Goal: Task Accomplishment & Management: Manage account settings

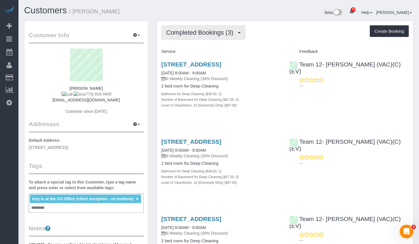
click at [212, 32] on span "Completed Bookings (3)" at bounding box center [201, 32] width 70 height 7
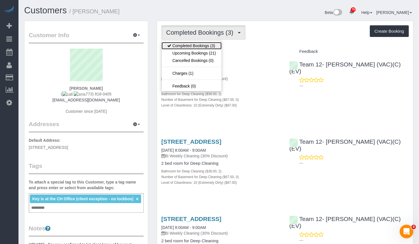
click at [202, 46] on link "Completed Bookings (3)" at bounding box center [191, 45] width 60 height 7
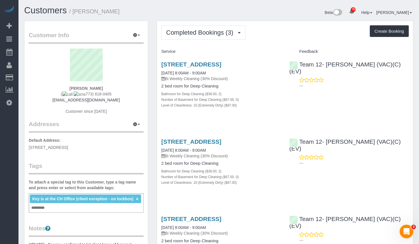
click at [111, 86] on div "Liz Plattis ( 773) 818-0405 lplattis@gmail.com Customer since 2025" at bounding box center [86, 84] width 115 height 71
click at [221, 145] on link "1540 W Fullerton Ave, Chicago, Chicago, IL 60614" at bounding box center [191, 141] width 60 height 7
drag, startPoint x: 104, startPoint y: 101, endPoint x: 65, endPoint y: 102, distance: 39.5
click at [65, 102] on div "Liz Plattis ( 773) 818-0405 lplattis@gmail.com Customer since 2025" at bounding box center [86, 84] width 115 height 71
copy link "[EMAIL_ADDRESS][DOMAIN_NAME]"
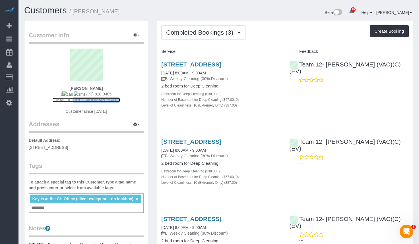
copy link "[EMAIL_ADDRESS][DOMAIN_NAME]"
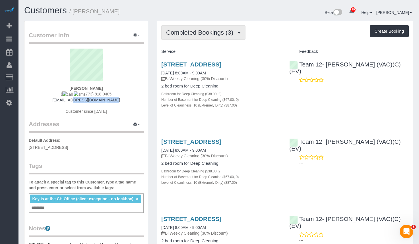
click at [198, 29] on span "Completed Bookings (3)" at bounding box center [201, 32] width 70 height 7
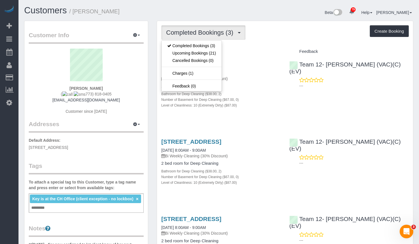
click at [243, 18] on div "Beta 79 Your Notifications You have 0 alerts × You have 1 to charge for 08/26/2…" at bounding box center [318, 13] width 199 height 15
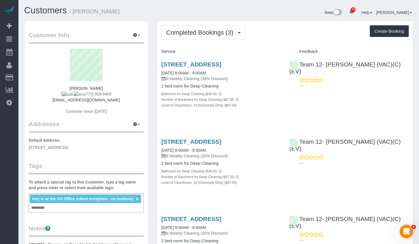
scroll to position [85, 0]
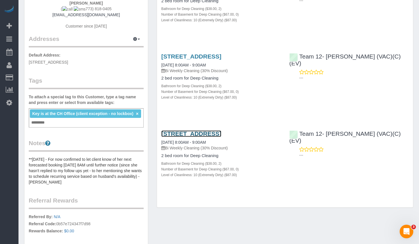
click at [216, 137] on link "1540 W Fullerton Ave, Chicago, Chicago, IL 60614" at bounding box center [191, 133] width 60 height 7
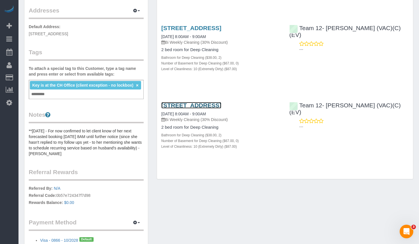
click at [209, 109] on link "1540 W Fullerton Ave, Chicago, Chicago, IL 60614" at bounding box center [191, 105] width 60 height 7
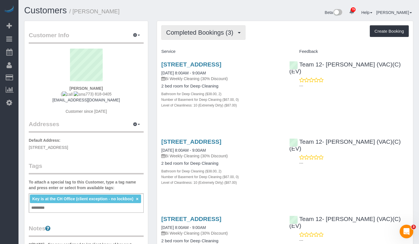
click at [225, 34] on span "Completed Bookings (3)" at bounding box center [201, 32] width 70 height 7
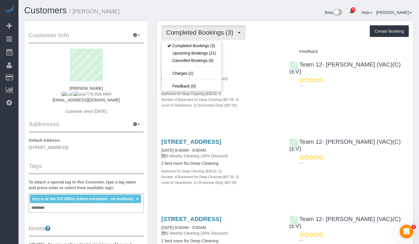
click at [209, 8] on h1 "Customers / Liz Plattis" at bounding box center [119, 11] width 190 height 10
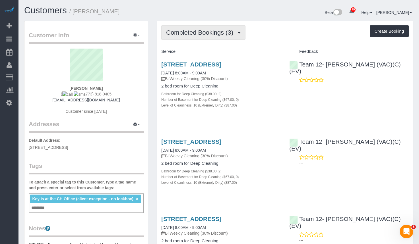
click at [214, 31] on span "Completed Bookings (3)" at bounding box center [201, 32] width 70 height 7
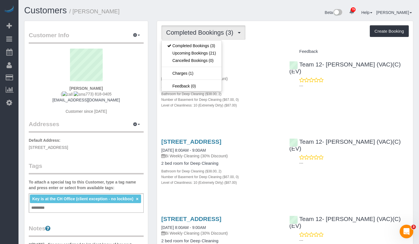
click at [269, 23] on div "Completed Bookings (3) Completed Bookings (3) Upcoming Bookings (21) Cancelled …" at bounding box center [285, 157] width 256 height 272
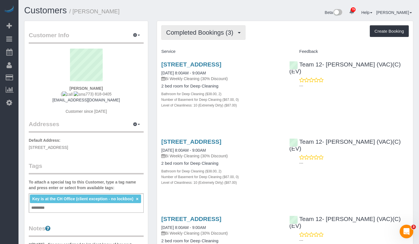
click at [239, 32] on span "button" at bounding box center [239, 32] width 3 height 1
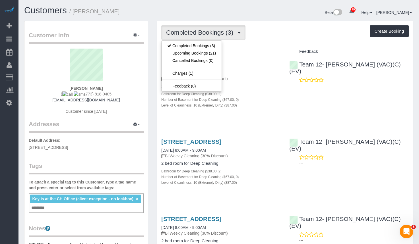
click at [276, 18] on div "Beta 79 Your Notifications You have 0 alerts × You have 1 to charge for 08/26/2…" at bounding box center [318, 13] width 199 height 15
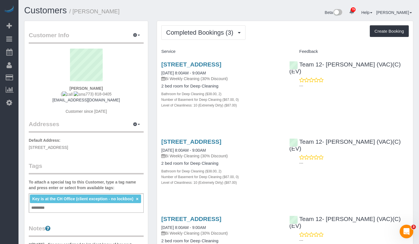
scroll to position [154, 0]
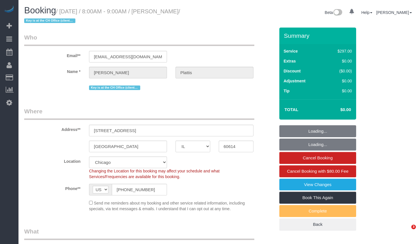
select select "IL"
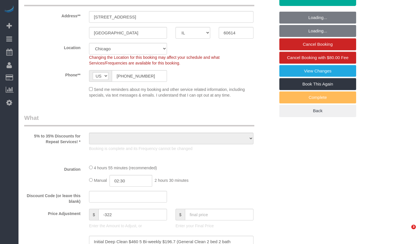
select select "513"
select select "2"
select select "10"
select select "number:1"
select select "number:68"
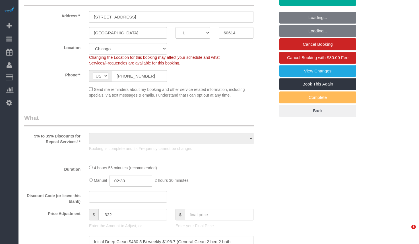
select select "number:138"
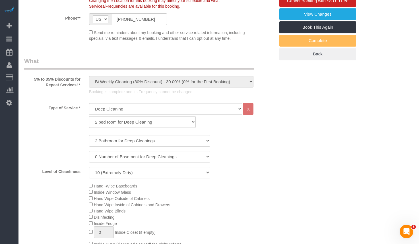
select select "object:1200"
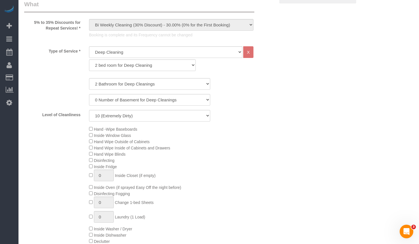
select select "spot1"
select select "2"
select select "10"
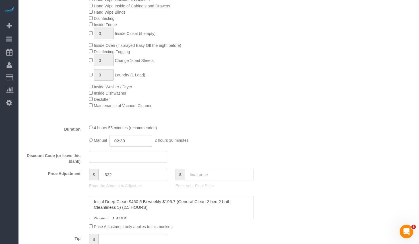
scroll to position [398, 0]
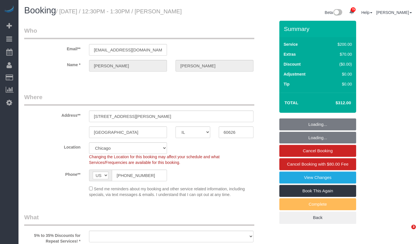
select select "IL"
select select "object:802"
select select "number:1"
select select "number:63"
select select "number:139"
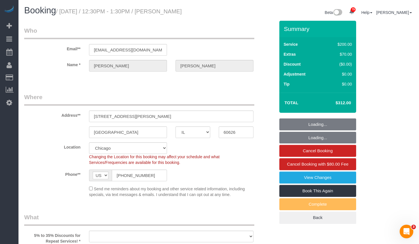
select select "number:106"
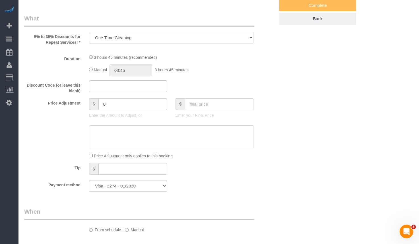
select select "object:1031"
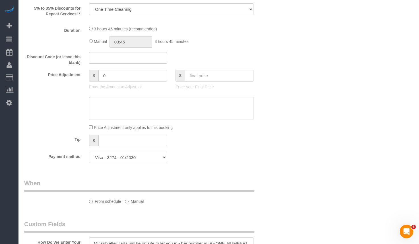
select select "512"
select select "spot1"
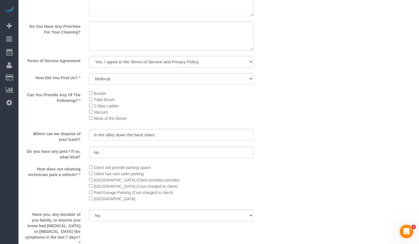
scroll to position [739, 0]
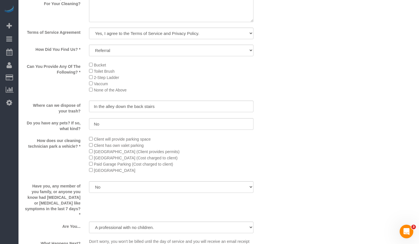
click at [117, 73] on li "Toilet Brush" at bounding box center [171, 71] width 164 height 6
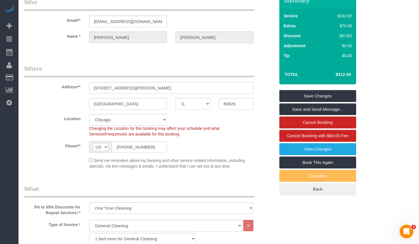
scroll to position [0, 0]
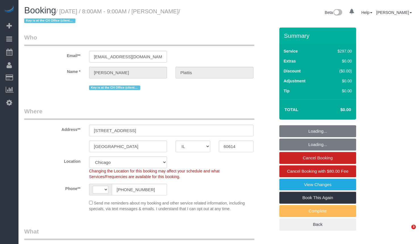
select select "IL"
select select "string:US"
select select "object:822"
select select "spot1"
select select "number:1"
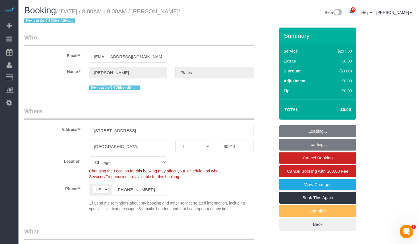
select select "number:68"
select select "number:138"
select select "object:1289"
select select "513"
select select "2"
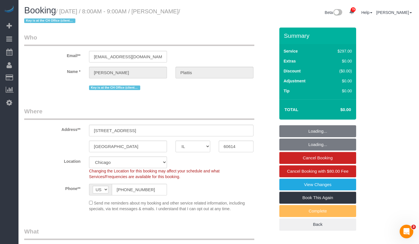
select select "10"
select select "2"
select select "10"
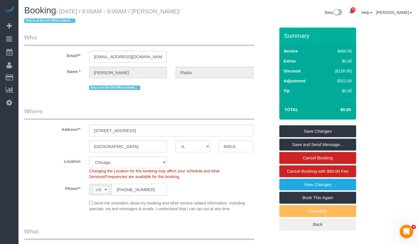
click at [144, 188] on input "(773) 818-0405" at bounding box center [139, 190] width 55 height 12
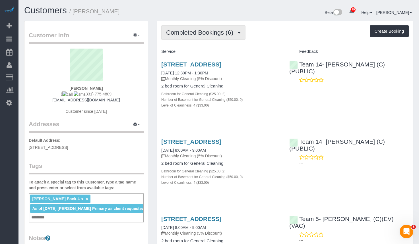
click at [213, 39] on button "Completed Bookings (6)" at bounding box center [203, 32] width 84 height 14
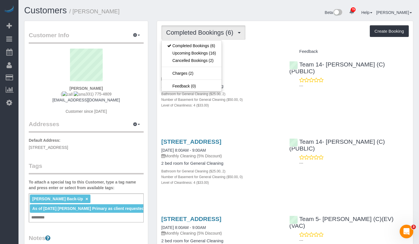
click at [135, 0] on div at bounding box center [209, 0] width 419 height 1
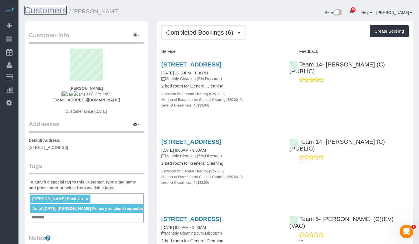
click at [43, 13] on link "Customers" at bounding box center [45, 10] width 43 height 10
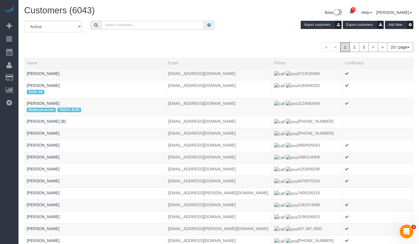
paste input "William F. Pridmore"
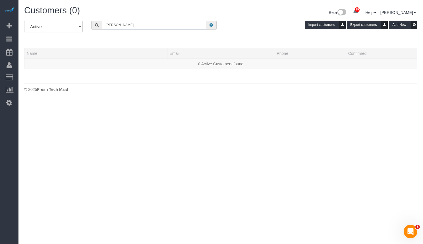
drag, startPoint x: 152, startPoint y: 28, endPoint x: 118, endPoint y: 28, distance: 33.8
click at [118, 28] on input "William F. Pridmore" at bounding box center [154, 25] width 104 height 9
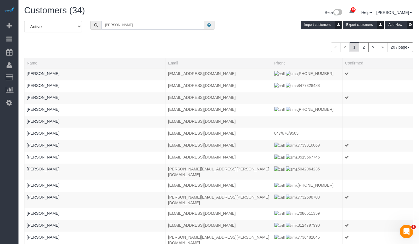
type input "William Pridmore"
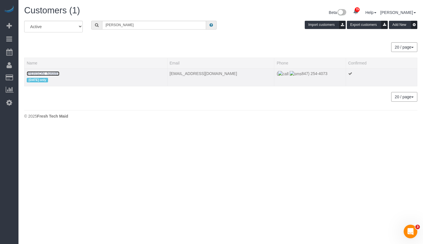
click at [48, 72] on link "William Pridmore" at bounding box center [43, 73] width 33 height 5
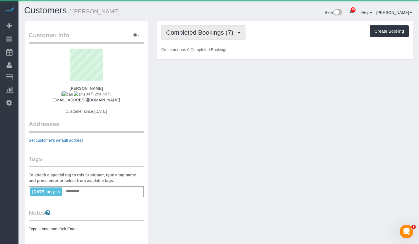
click at [198, 34] on span "Completed Bookings (7)" at bounding box center [201, 32] width 70 height 7
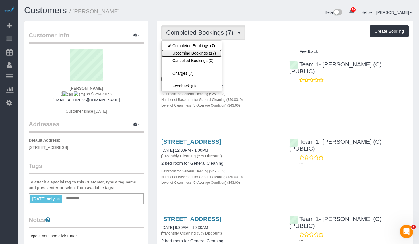
click at [211, 53] on link "Upcoming Bookings (17)" at bounding box center [191, 52] width 60 height 7
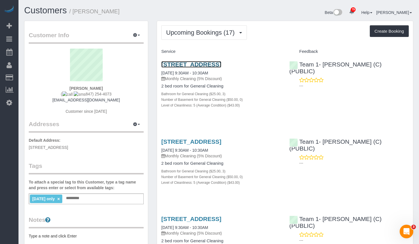
click at [205, 63] on link "2300 W Armitage Ave, Apt 2, Chicago, IL 60647" at bounding box center [191, 64] width 60 height 7
drag, startPoint x: 188, startPoint y: 70, endPoint x: 158, endPoint y: 66, distance: 29.7
click at [158, 66] on div "2300 W Armitage Ave, Apt 2, Chicago, IL 60647 09/05/2025 9:30AM - 10:30AM Month…" at bounding box center [221, 87] width 128 height 63
copy link "2300 W Armitage Ave, Apt 2, Chicago, IL 60647"
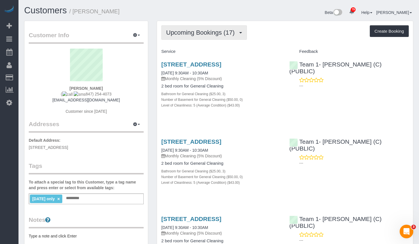
drag, startPoint x: 203, startPoint y: 32, endPoint x: 203, endPoint y: 48, distance: 15.6
click at [203, 33] on span "Upcoming Bookings (17)" at bounding box center [201, 32] width 71 height 7
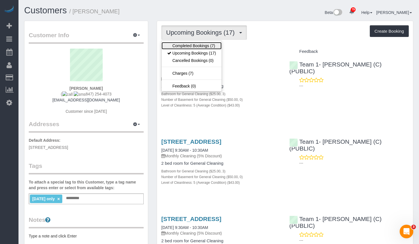
click at [196, 47] on link "Completed Bookings (7)" at bounding box center [191, 45] width 60 height 7
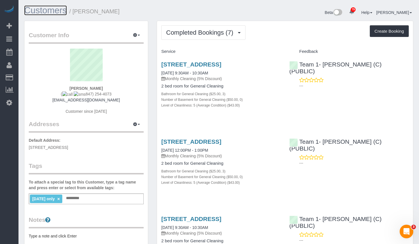
click at [43, 11] on link "Customers" at bounding box center [45, 10] width 43 height 10
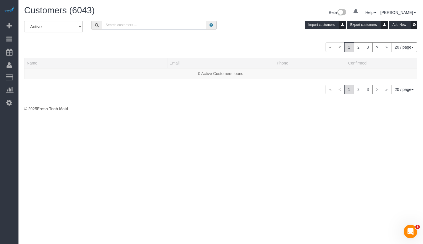
click at [171, 24] on input "text" at bounding box center [154, 25] width 104 height 9
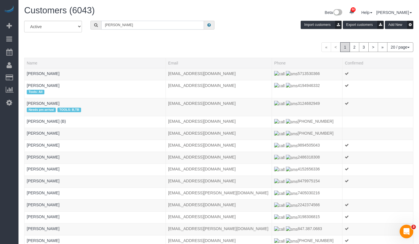
type input "[PERSON_NAME]"
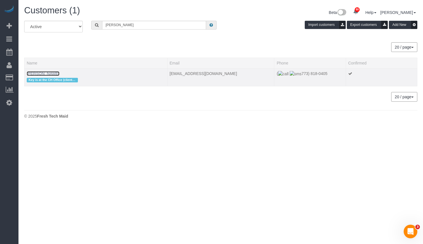
click at [33, 72] on link "[PERSON_NAME]" at bounding box center [43, 73] width 33 height 5
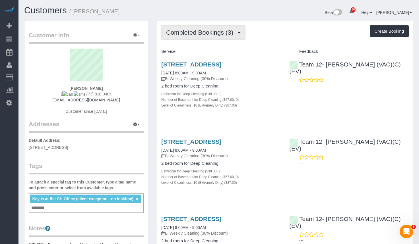
click at [191, 33] on span "Completed Bookings (3)" at bounding box center [201, 32] width 70 height 7
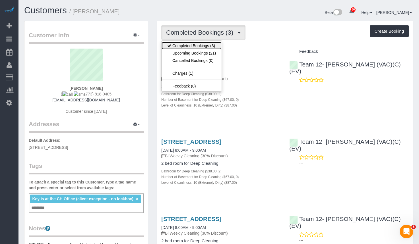
click at [191, 46] on link "Completed Bookings (3)" at bounding box center [191, 45] width 60 height 7
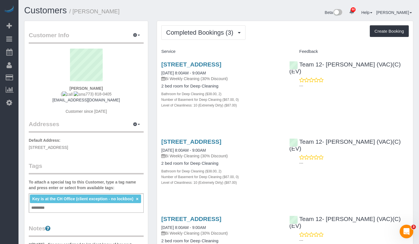
click at [263, 21] on div "Completed Bookings (3) Completed Bookings (3) Upcoming Bookings (21) Cancelled …" at bounding box center [285, 157] width 256 height 272
click at [197, 145] on link "1540 W Fullerton Ave, Chicago, Chicago, IL 60614" at bounding box center [191, 141] width 60 height 7
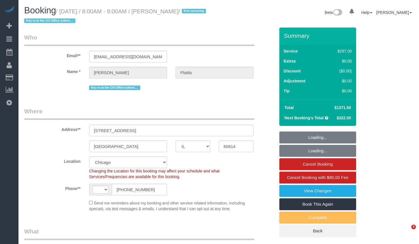
select select "IL"
select select "number:1"
select select "number:68"
select select "number:138"
select select "number:106"
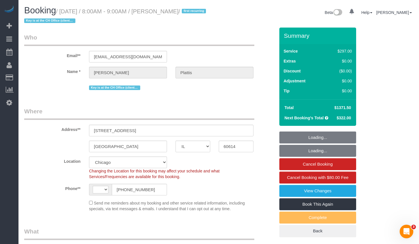
select select "object:811"
select select "string:[GEOGRAPHIC_DATA]"
select select "spot1"
select select "513"
select select "2"
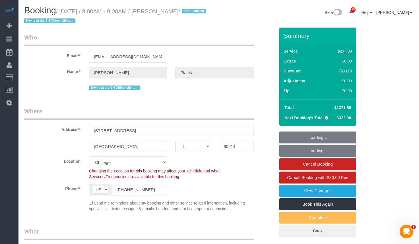
select select "10"
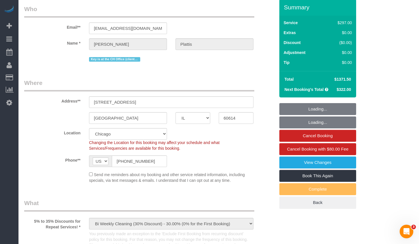
select select "2"
select select "10"
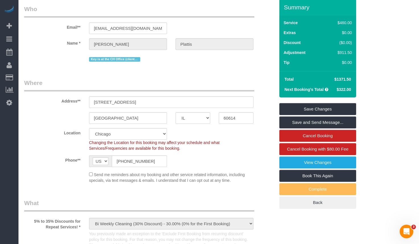
scroll to position [0, 0]
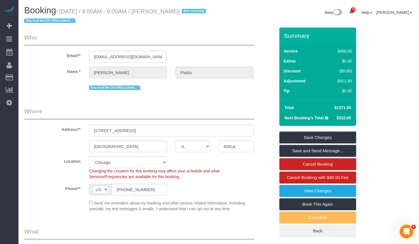
drag, startPoint x: 332, startPoint y: 109, endPoint x: 352, endPoint y: 109, distance: 19.6
click at [352, 109] on td "$1371.50" at bounding box center [342, 108] width 22 height 10
copy span "$1371.50"
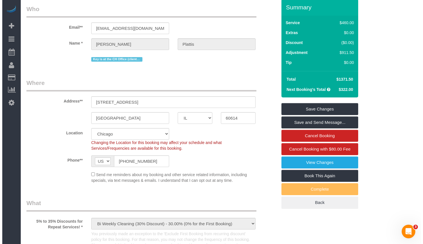
scroll to position [57, 0]
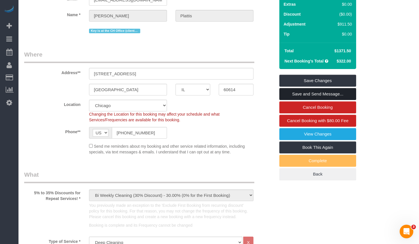
click at [323, 94] on link "Save and Send Message..." at bounding box center [317, 94] width 77 height 12
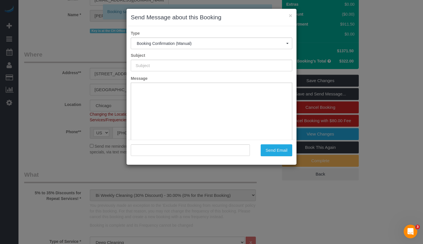
type input "Your Booking With Fresh Tech Maid, Confirmed!"
type input ""[PERSON_NAME]" <[EMAIL_ADDRESS][DOMAIN_NAME]>"
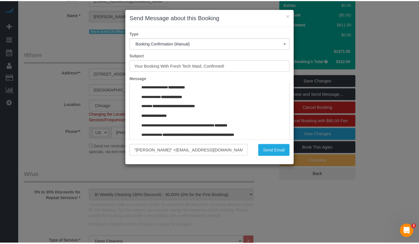
scroll to position [641, 0]
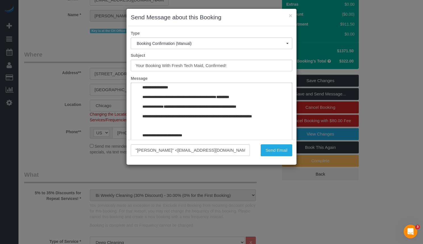
click at [254, 100] on p "**********" at bounding box center [207, 97] width 130 height 6
click at [257, 100] on p "**********" at bounding box center [207, 97] width 130 height 6
click at [291, 16] on button "×" at bounding box center [290, 16] width 3 height 6
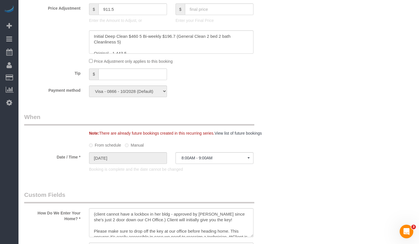
scroll to position [526, 0]
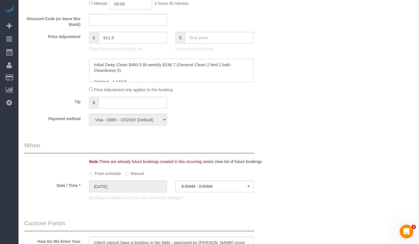
click at [126, 67] on textarea at bounding box center [171, 70] width 164 height 23
drag, startPoint x: 93, startPoint y: 65, endPoint x: 139, endPoint y: 68, distance: 46.4
click at [139, 68] on textarea at bounding box center [171, 70] width 164 height 23
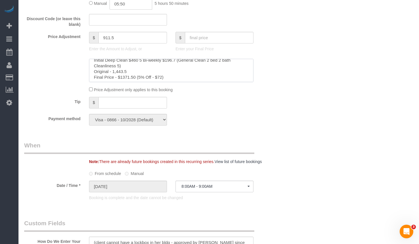
scroll to position [4, 0]
click at [220, 69] on textarea at bounding box center [171, 70] width 164 height 23
drag, startPoint x: 248, startPoint y: 72, endPoint x: 248, endPoint y: 80, distance: 7.4
click at [248, 80] on textarea at bounding box center [171, 70] width 164 height 23
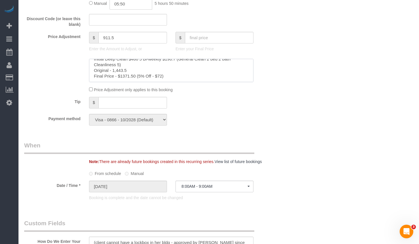
click at [212, 76] on textarea at bounding box center [171, 70] width 164 height 23
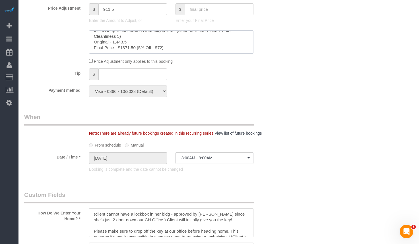
scroll to position [0, 0]
drag, startPoint x: 182, startPoint y: 45, endPoint x: 73, endPoint y: 25, distance: 110.4
click at [73, 25] on sui-booking-price-adjustment "Price Adjustment $ 911.5 Enter the Amount to Adjust, or $ Enter your Final Pric…" at bounding box center [149, 33] width 251 height 61
click at [170, 42] on textarea at bounding box center [171, 41] width 164 height 23
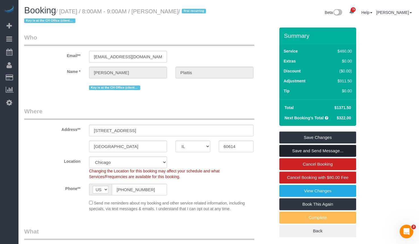
type textarea "Initial Deep Clean $460 5 Bi-weekly $196.7 (General Clean 2 bed 2 bath Cleanlin…"
click at [327, 151] on link "Save and Send Message..." at bounding box center [317, 151] width 77 height 12
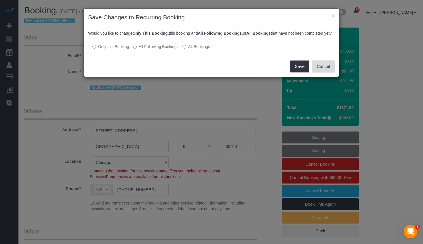
click at [327, 72] on button "Cancel" at bounding box center [323, 67] width 23 height 12
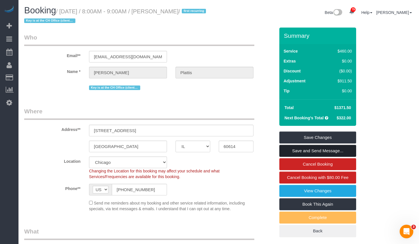
click at [340, 149] on link "Save and Send Message..." at bounding box center [317, 151] width 77 height 12
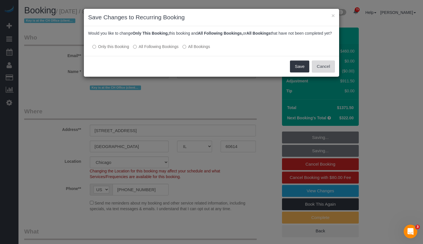
click at [321, 72] on button "Cancel" at bounding box center [323, 67] width 23 height 12
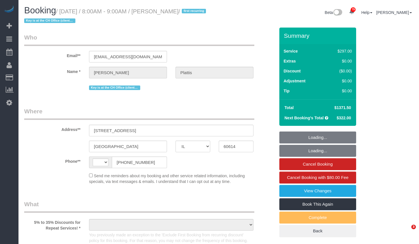
select select "IL"
select select "string:[GEOGRAPHIC_DATA]"
select select "object:827"
select select "string:fspay-a7535858-b923-4027-97d0-99566c5f3533"
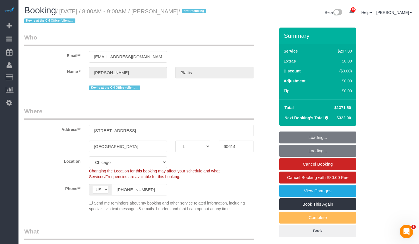
select select "number:1"
select select "number:68"
select select "number:138"
select select "number:106"
select select "object:1062"
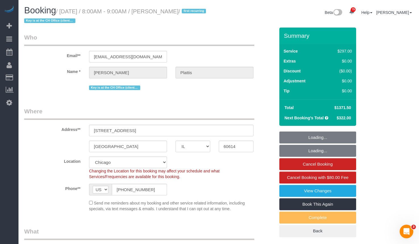
select select "513"
select select "2"
select select "10"
select select "spot1"
select select "2"
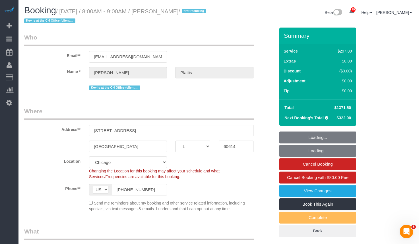
select select "10"
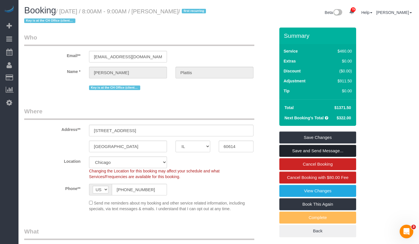
click at [322, 148] on link "Save and Send Message..." at bounding box center [317, 151] width 77 height 12
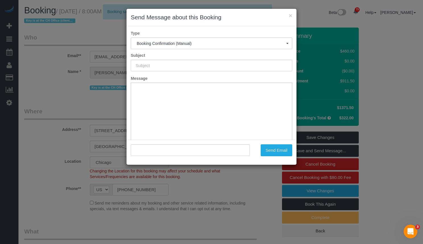
type input "Your Booking With Fresh Tech Maid, Confirmed!"
type input ""[PERSON_NAME]" <[EMAIL_ADDRESS][DOMAIN_NAME]>"
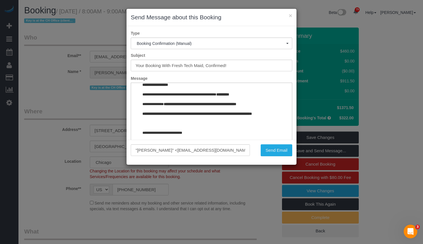
scroll to position [637, 0]
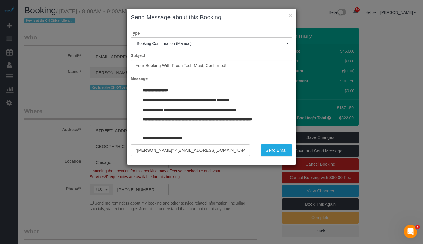
click at [259, 103] on p "**********" at bounding box center [207, 100] width 130 height 6
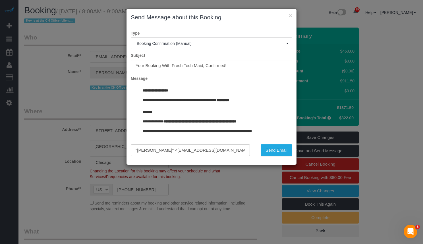
click at [151, 115] on p "**********" at bounding box center [207, 106] width 130 height 18
click at [144, 115] on p "**********" at bounding box center [207, 106] width 130 height 18
click at [157, 130] on span "Paste" at bounding box center [166, 131] width 30 height 7
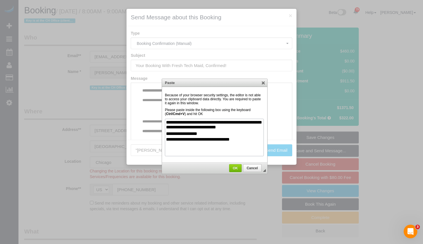
click at [214, 130] on div "**********" at bounding box center [214, 125] width 97 height 11
click at [247, 129] on div "**********" at bounding box center [214, 125] width 97 height 11
click at [236, 165] on link "OK" at bounding box center [235, 168] width 13 height 8
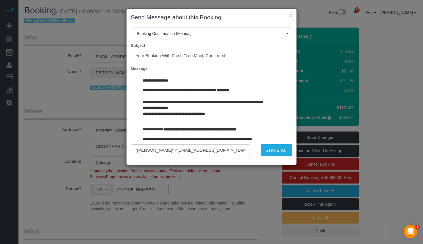
scroll to position [666, 0]
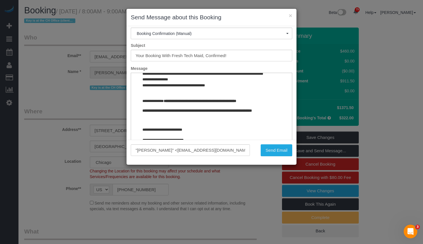
click at [176, 95] on p "**********" at bounding box center [207, 77] width 130 height 36
drag, startPoint x: 140, startPoint y: 92, endPoint x: 181, endPoint y: 93, distance: 40.4
click at [183, 95] on p "**********" at bounding box center [207, 77] width 130 height 36
click at [183, 92] on p "**********" at bounding box center [207, 77] width 130 height 36
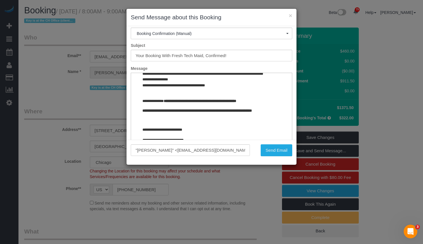
click at [231, 95] on p "**********" at bounding box center [207, 77] width 130 height 36
click at [176, 95] on p "**********" at bounding box center [207, 77] width 130 height 36
click at [184, 95] on p "**********" at bounding box center [207, 77] width 130 height 36
click at [223, 95] on p "**********" at bounding box center [207, 77] width 130 height 36
drag, startPoint x: 209, startPoint y: 109, endPoint x: 145, endPoint y: 109, distance: 64.2
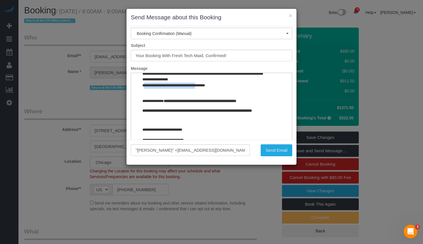
click at [145, 95] on p "**********" at bounding box center [207, 77] width 130 height 36
click at [212, 95] on p "**********" at bounding box center [207, 77] width 130 height 36
click at [146, 86] on p "**********" at bounding box center [207, 77] width 130 height 36
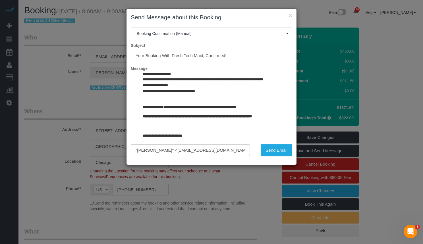
drag, startPoint x: 297, startPoint y: 99, endPoint x: 295, endPoint y: 107, distance: 7.7
click at [296, 108] on div "× Send Message about this Booking Type Booking Confirmation (Manual) Booking Co…" at bounding box center [211, 122] width 423 height 244
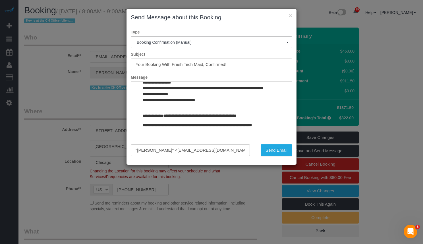
click at [248, 109] on p "**********" at bounding box center [207, 88] width 130 height 41
click at [267, 147] on button "Send Email" at bounding box center [277, 150] width 32 height 12
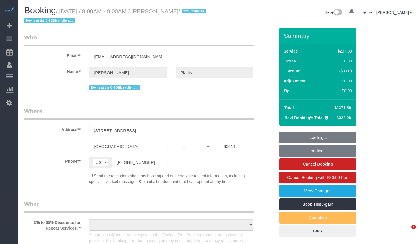
select select "IL"
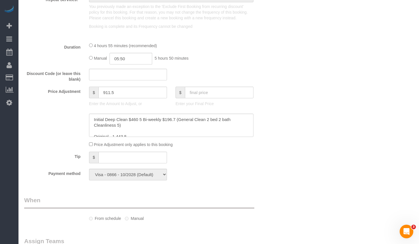
select select "object:1056"
select select "number:1"
select select "number:68"
select select "number:138"
select select "number:106"
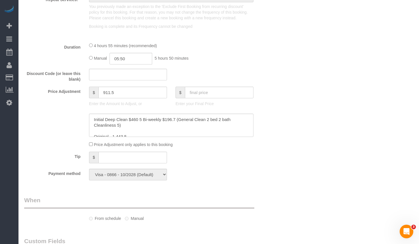
scroll to position [341, 0]
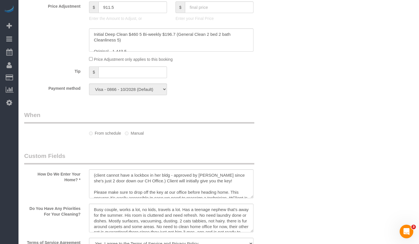
select select "513"
select select "2"
select select "10"
select select "spot1"
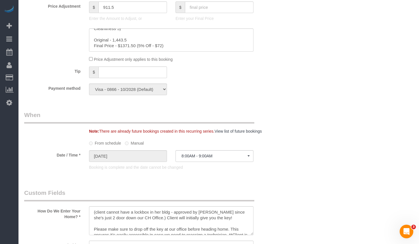
scroll to position [0, 0]
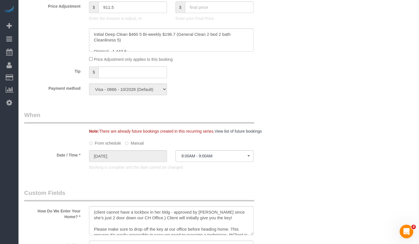
select select "object:1299"
select select "2"
select select "10"
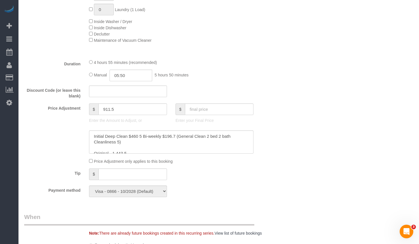
scroll to position [483, 0]
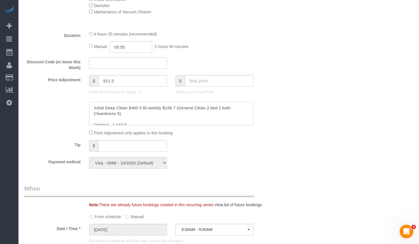
click at [221, 104] on textarea at bounding box center [171, 113] width 164 height 23
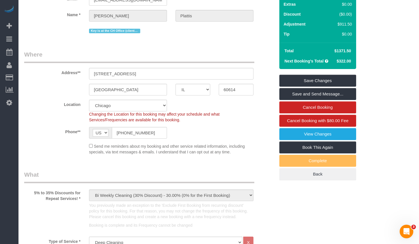
scroll to position [0, 0]
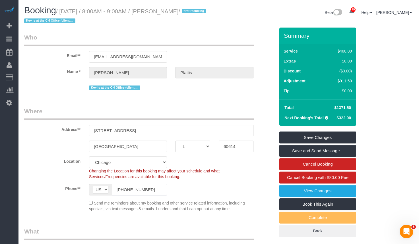
click at [150, 187] on input "(773) 818-0405" at bounding box center [139, 190] width 55 height 12
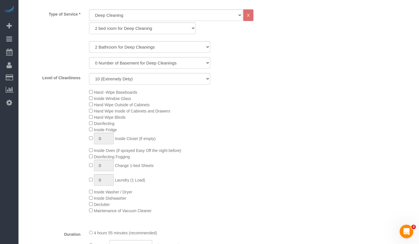
scroll to position [85, 0]
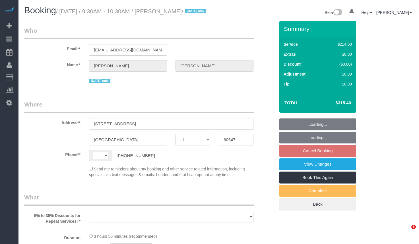
select select "IL"
select select "string:[GEOGRAPHIC_DATA]"
select select "string:fspay-a74a36e4-719b-4b36-93cc-3a8873920fd0"
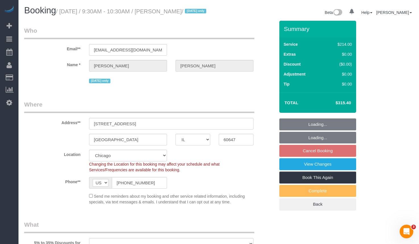
select select "object:813"
select select "512"
select select "3"
select select "5"
select select "number:1"
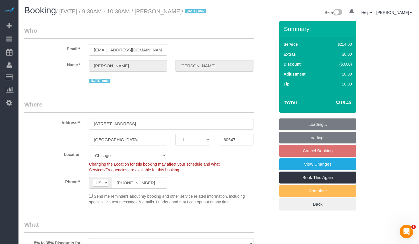
select select "number:58"
select select "number:139"
select select "number:106"
select select "object:1274"
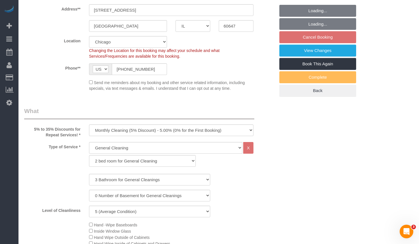
scroll to position [171, 0]
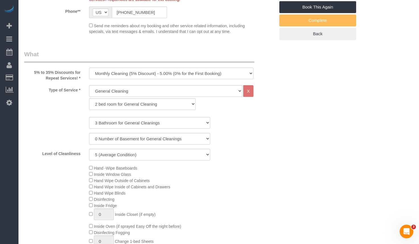
select select "3"
select select "5"
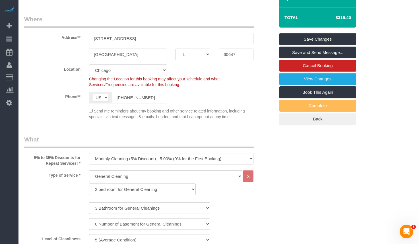
scroll to position [0, 0]
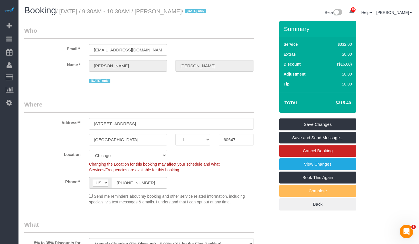
click at [224, 14] on div "Beta 79 Your Notifications You have 0 alerts × You have 1 to charge for [DATE] …" at bounding box center [318, 13] width 199 height 15
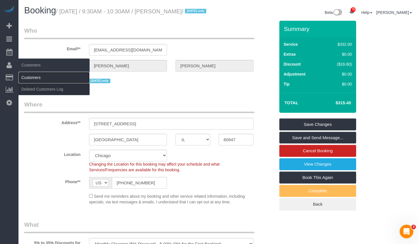
click at [33, 75] on link "Customers" at bounding box center [53, 77] width 71 height 11
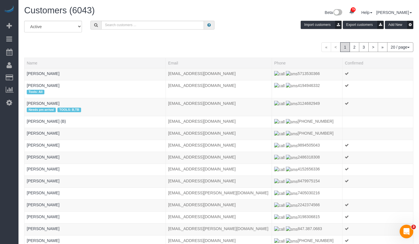
click at [257, 34] on div "All Active Archived Import customers Export customers Add New" at bounding box center [218, 29] width 397 height 16
paste input "William"
type input "William Pridmore"
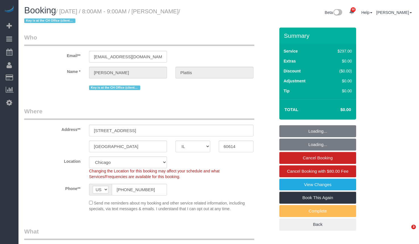
select select "IL"
select select "513"
select select "2"
select select "10"
select select "spot1"
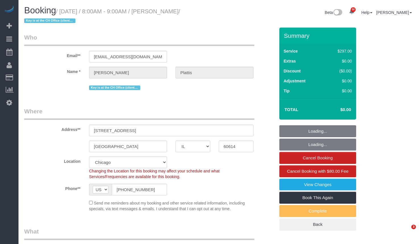
select select "number:1"
select select "number:68"
select select "number:138"
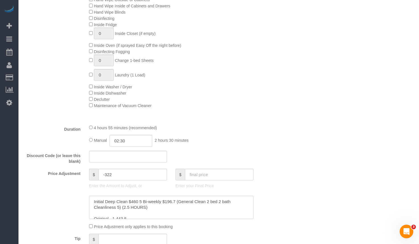
scroll to position [398, 0]
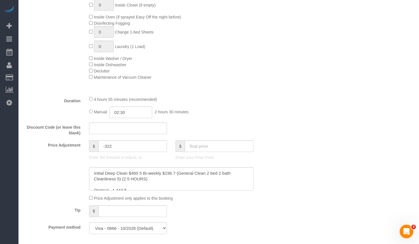
drag, startPoint x: 93, startPoint y: 110, endPoint x: 216, endPoint y: 112, distance: 123.6
click at [216, 112] on div "Duration 4 hours 55 minutes (recommended) Manual 02:30 2 hours 30 minutes" at bounding box center [149, 107] width 259 height 22
click at [261, 92] on fieldset "What 5% to 35% Discounts for Repeat Services! * One Time Cleaning Weekly Cleani…" at bounding box center [149, 33] width 251 height 409
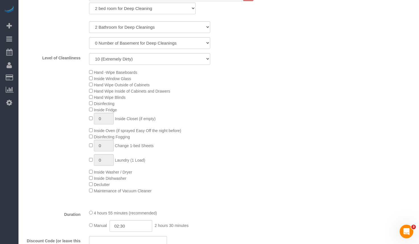
scroll to position [227, 0]
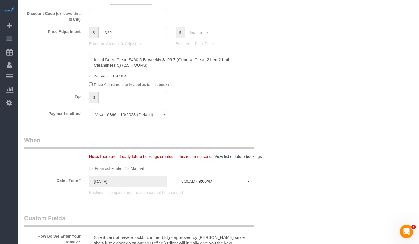
scroll to position [654, 0]
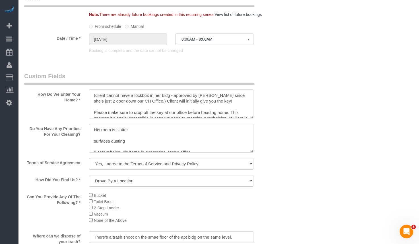
click at [117, 101] on textarea at bounding box center [171, 104] width 164 height 29
drag, startPoint x: 97, startPoint y: 103, endPoint x: 176, endPoint y: 111, distance: 79.8
click at [176, 111] on textarea at bounding box center [171, 104] width 164 height 29
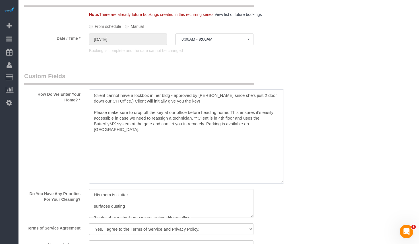
drag, startPoint x: 252, startPoint y: 116, endPoint x: 282, endPoint y: 181, distance: 71.8
click at [282, 181] on textarea at bounding box center [186, 137] width 195 height 94
click at [247, 133] on textarea at bounding box center [186, 137] width 195 height 94
drag, startPoint x: 257, startPoint y: 126, endPoint x: 75, endPoint y: 112, distance: 181.8
click at [75, 112] on div "How Do We Enter Your Home? *" at bounding box center [149, 128] width 259 height 113
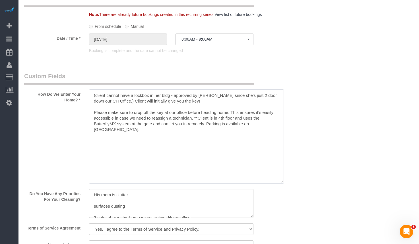
click at [247, 121] on textarea at bounding box center [186, 137] width 195 height 94
drag, startPoint x: 245, startPoint y: 124, endPoint x: 83, endPoint y: 115, distance: 161.7
click at [83, 115] on div "How Do We Enter Your Home? *" at bounding box center [149, 128] width 259 height 113
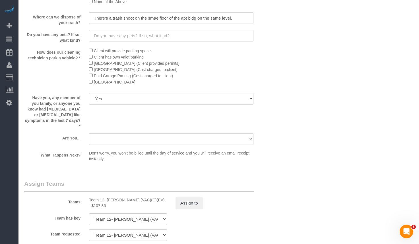
scroll to position [1051, 0]
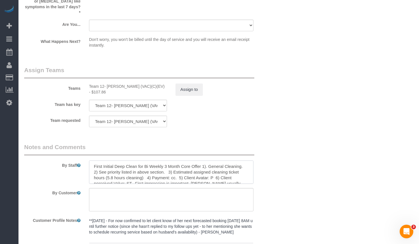
click at [204, 178] on textarea at bounding box center [171, 172] width 164 height 23
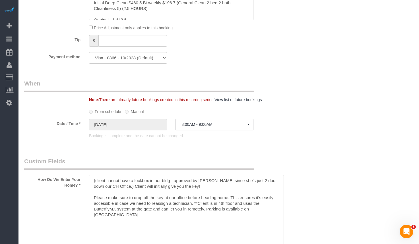
scroll to position [625, 0]
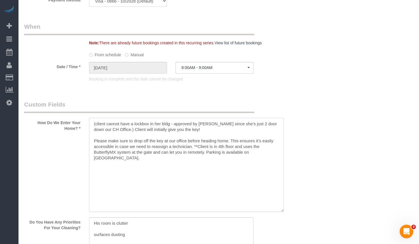
click at [237, 155] on textarea at bounding box center [186, 165] width 195 height 94
click at [109, 153] on textarea at bounding box center [186, 165] width 195 height 94
drag, startPoint x: 89, startPoint y: 140, endPoint x: 246, endPoint y: 156, distance: 158.5
click at [246, 156] on div at bounding box center [171, 165] width 173 height 95
click at [252, 156] on textarea at bounding box center [186, 165] width 195 height 94
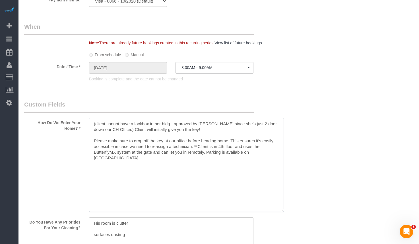
drag, startPoint x: 233, startPoint y: 153, endPoint x: 80, endPoint y: 120, distance: 157.3
click at [80, 120] on div "How Do We Enter Your Home? *" at bounding box center [149, 156] width 259 height 113
click at [229, 135] on textarea at bounding box center [186, 165] width 195 height 94
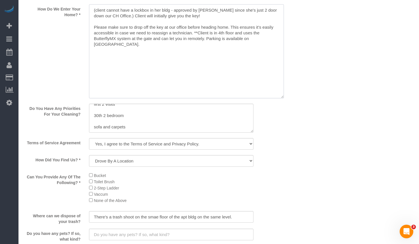
scroll to position [0, 0]
drag, startPoint x: 248, startPoint y: 130, endPoint x: 259, endPoint y: 146, distance: 19.6
click at [259, 146] on sui-booking-custom-fields "How Do We Enter Your Home? * Do You Have Any Priorities For Your Cleaning? Term…" at bounding box center [149, 175] width 251 height 376
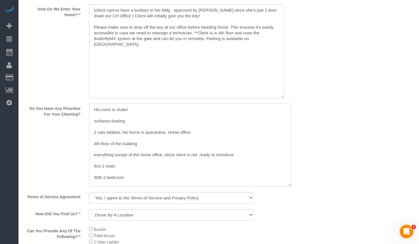
drag, startPoint x: 249, startPoint y: 131, endPoint x: 287, endPoint y: 185, distance: 65.9
click at [287, 185] on textarea at bounding box center [190, 145] width 202 height 83
click at [252, 136] on textarea at bounding box center [190, 145] width 202 height 83
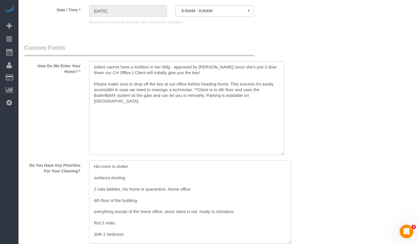
scroll to position [710, 0]
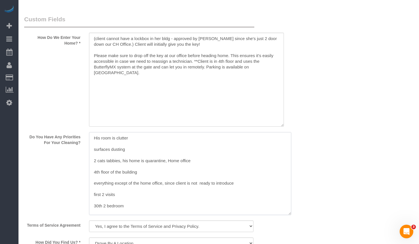
click at [181, 182] on textarea at bounding box center [190, 173] width 202 height 83
click at [155, 202] on textarea at bounding box center [190, 173] width 202 height 83
drag, startPoint x: 142, startPoint y: 207, endPoint x: 75, endPoint y: 135, distance: 98.9
click at [75, 135] on div "Do You Have Any Priorities For Your Cleaning?" at bounding box center [149, 174] width 259 height 84
click at [336, 135] on div "Who Email** lplattis@gmail.com Name * Liz Plattis Key is at the CH Office (clie…" at bounding box center [218, 1] width 389 height 1368
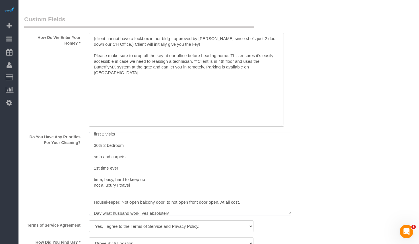
scroll to position [65, 0]
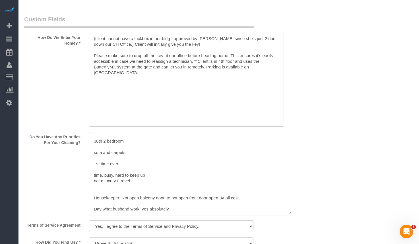
click at [270, 208] on textarea at bounding box center [190, 173] width 202 height 83
click at [231, 184] on textarea at bounding box center [190, 173] width 202 height 83
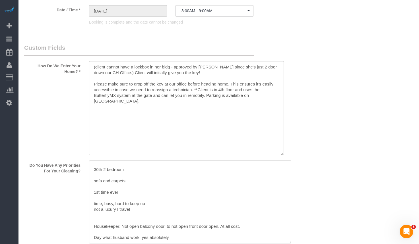
scroll to position [710, 0]
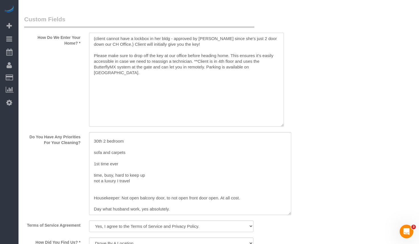
click at [254, 86] on textarea at bounding box center [186, 80] width 195 height 94
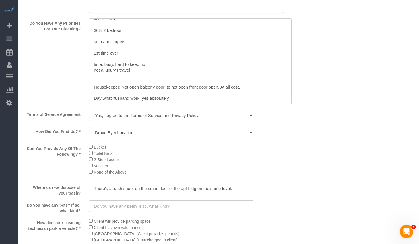
scroll to position [61, 0]
drag, startPoint x: 288, startPoint y: 99, endPoint x: 288, endPoint y: 103, distance: 3.7
click at [288, 103] on textarea at bounding box center [190, 61] width 202 height 86
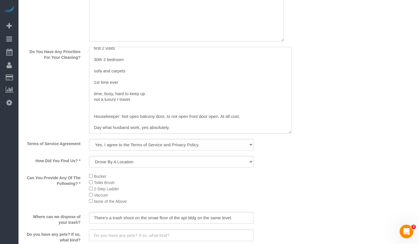
drag, startPoint x: 286, startPoint y: 133, endPoint x: 300, endPoint y: 144, distance: 16.8
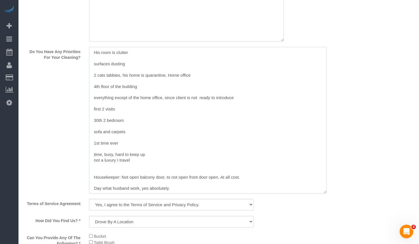
scroll to position [0, 0]
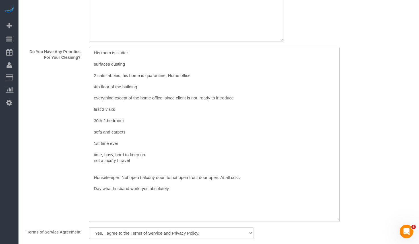
drag, startPoint x: 290, startPoint y: 131, endPoint x: 338, endPoint y: 219, distance: 100.6
click at [338, 219] on textarea at bounding box center [214, 134] width 250 height 175
click at [184, 120] on textarea at bounding box center [214, 134] width 250 height 175
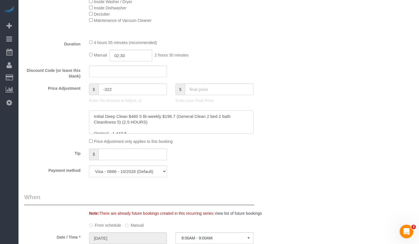
click at [168, 128] on textarea at bounding box center [171, 122] width 164 height 23
click at [178, 122] on textarea at bounding box center [171, 122] width 164 height 23
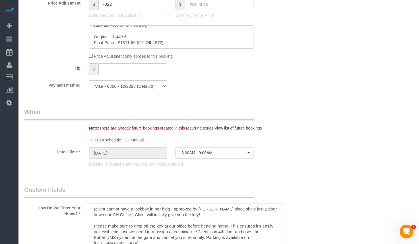
scroll to position [512, 0]
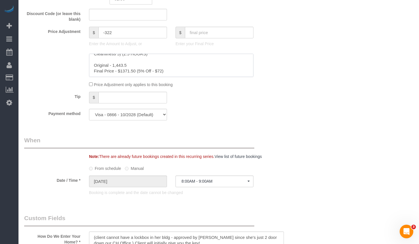
click at [226, 60] on textarea at bounding box center [171, 65] width 164 height 23
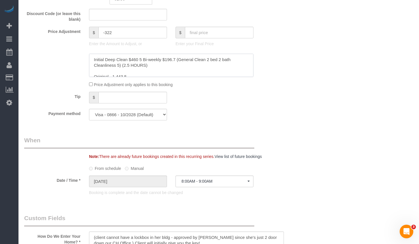
click at [192, 68] on textarea at bounding box center [171, 65] width 164 height 23
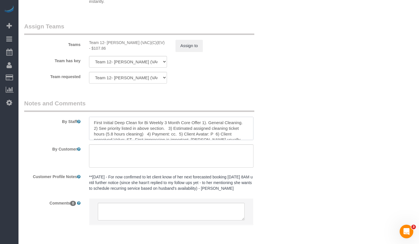
drag, startPoint x: 101, startPoint y: 129, endPoint x: 95, endPoint y: 129, distance: 5.4
click at [95, 129] on textarea at bounding box center [171, 128] width 164 height 23
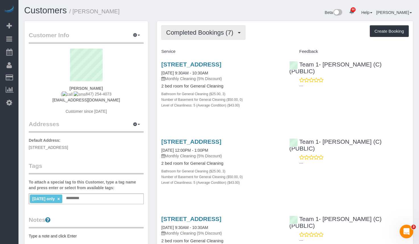
click at [205, 30] on span "Completed Bookings (7)" at bounding box center [201, 32] width 70 height 7
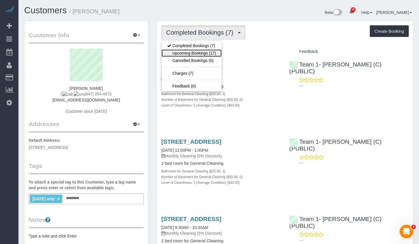
click at [201, 53] on link "Upcoming Bookings (17)" at bounding box center [191, 52] width 60 height 7
